Goal: Navigation & Orientation: Go to known website

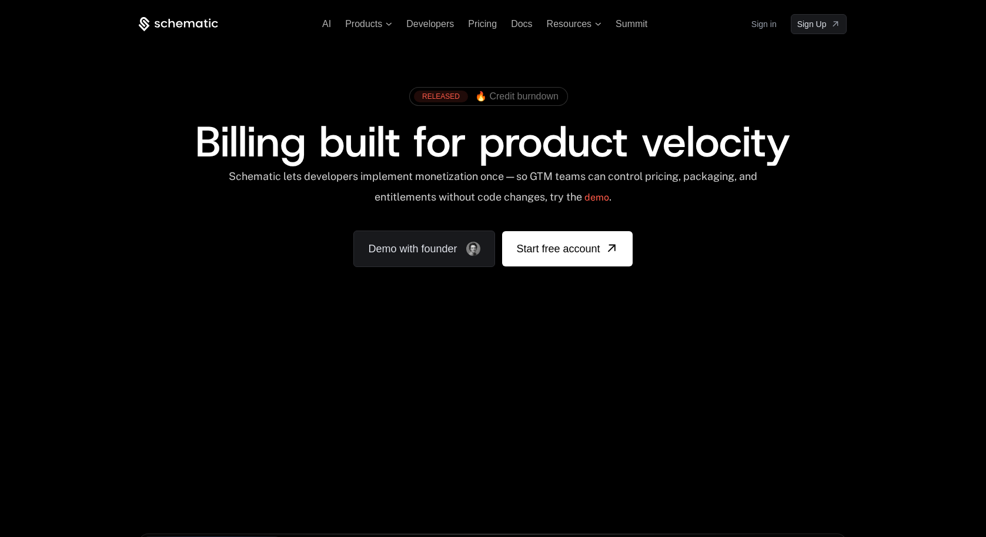
scroll to position [36, 0]
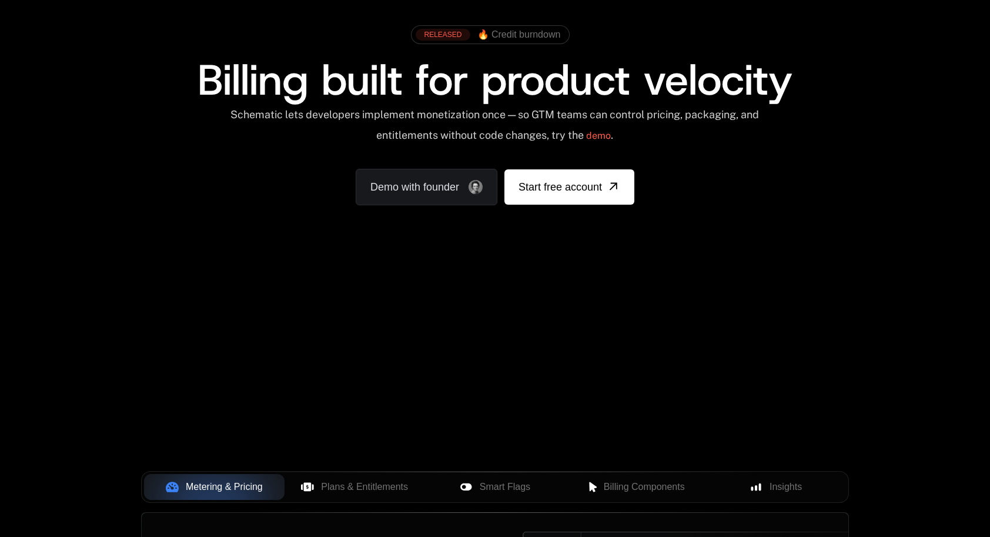
scroll to position [62, 0]
